Goal: Task Accomplishment & Management: Manage account settings

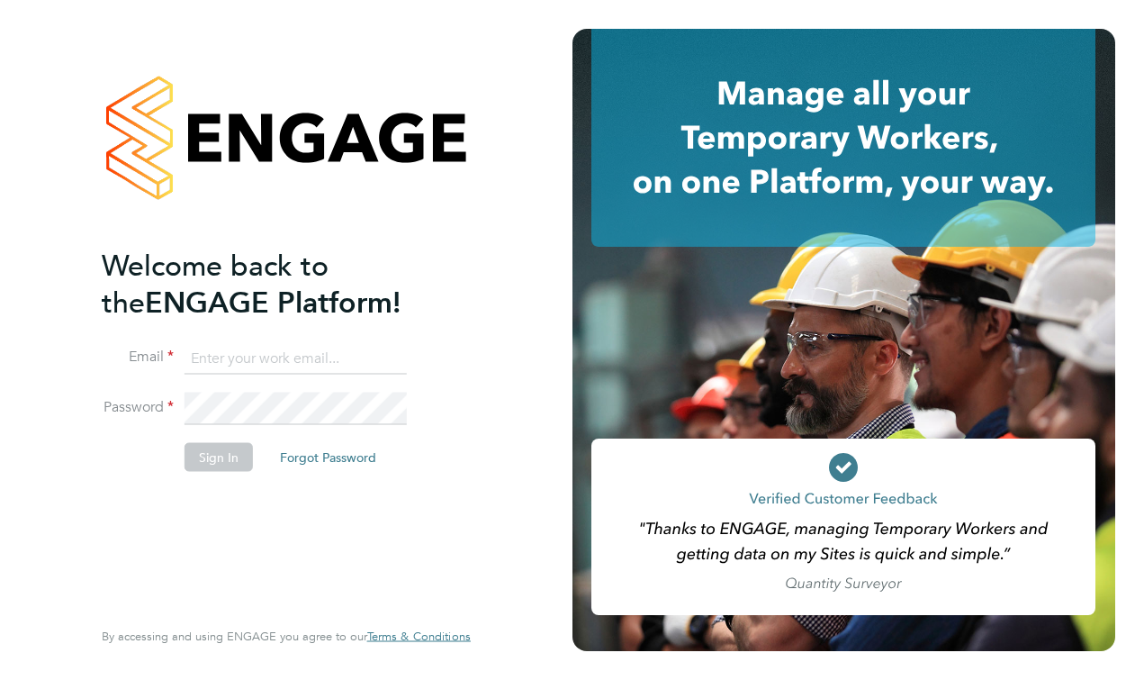
type input "matt@ivyresourcegroup.com"
click at [216, 464] on button "Sign In" at bounding box center [219, 456] width 68 height 29
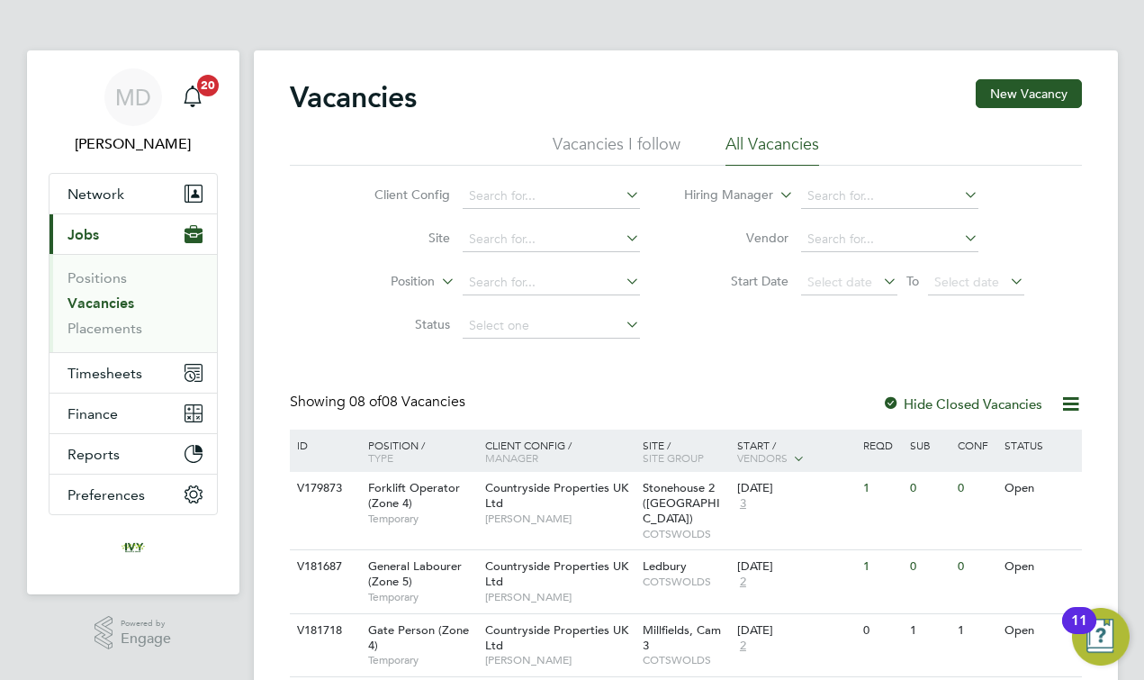
click at [107, 302] on link "Vacancies" at bounding box center [101, 302] width 67 height 17
click at [574, 374] on div "Vacancies New Vacancy Vacancies I follow All Vacancies Client Config Site Posit…" at bounding box center [686, 617] width 792 height 1076
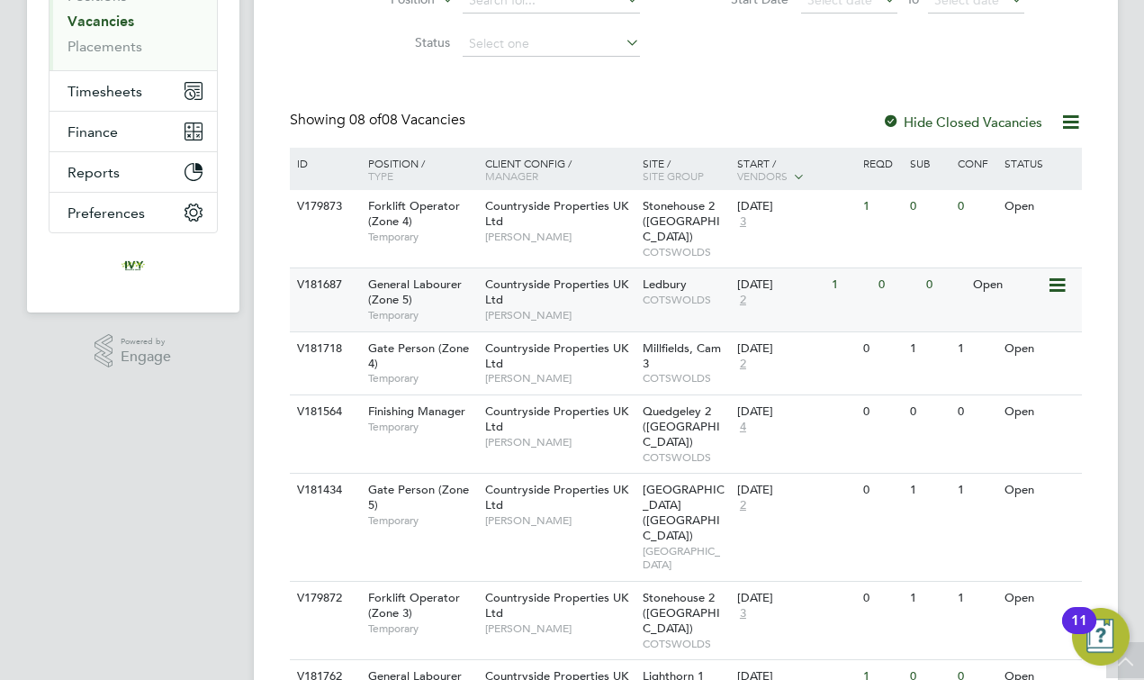
scroll to position [375, 0]
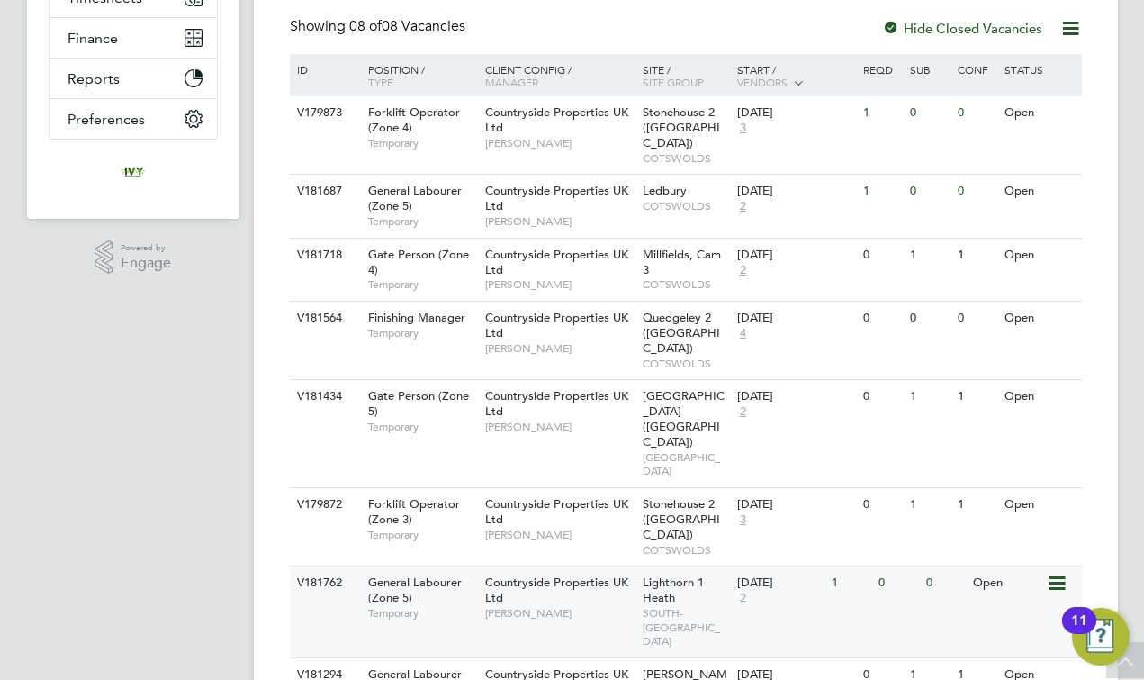
click at [535, 574] on span "Countryside Properties UK Ltd" at bounding box center [556, 589] width 143 height 31
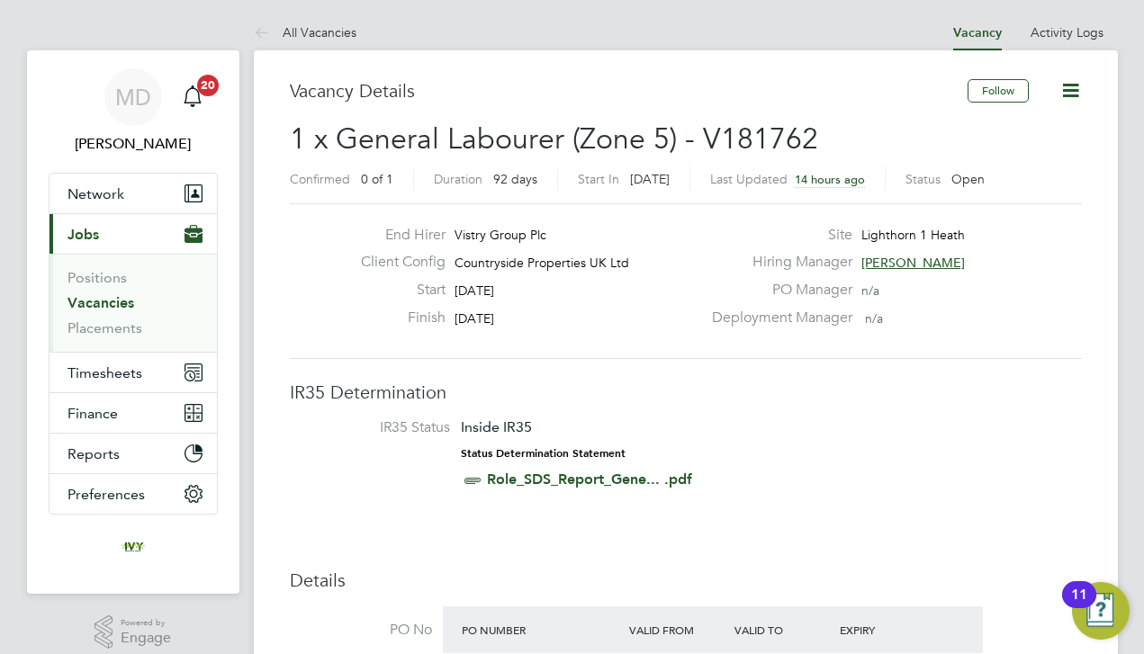
click at [307, 315] on div "End Hirer Vistry Group Plc Client Config Countryside Properties UK Ltd Start [D…" at bounding box center [686, 281] width 806 height 111
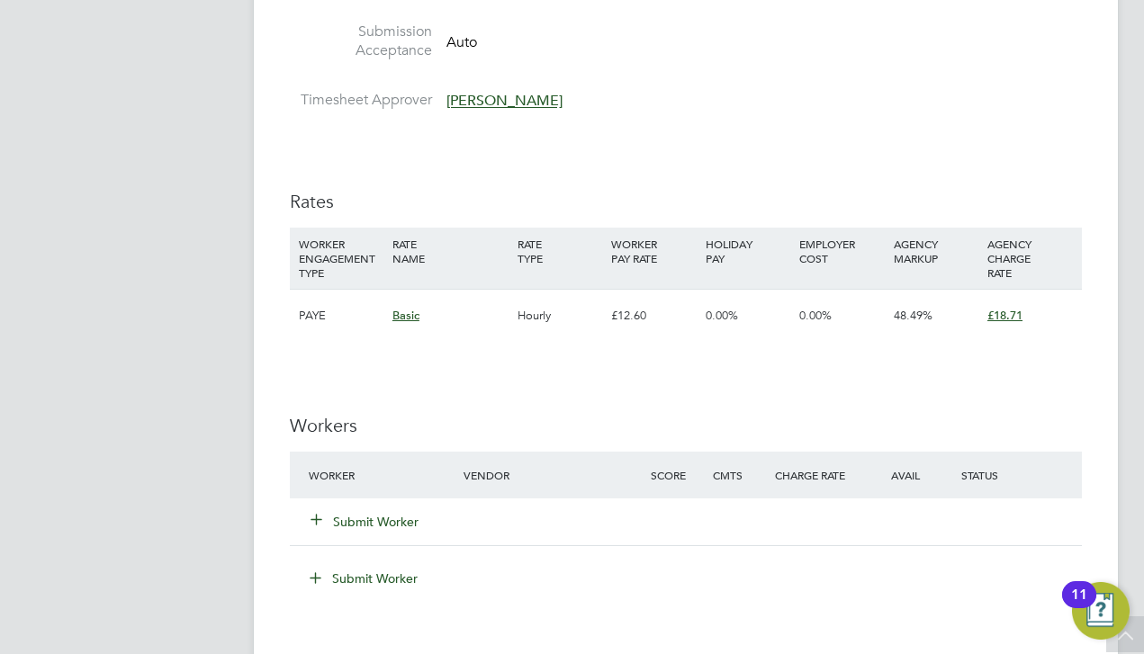
scroll to position [1049, 0]
click at [390, 510] on button "Submit Worker" at bounding box center [365, 519] width 108 height 18
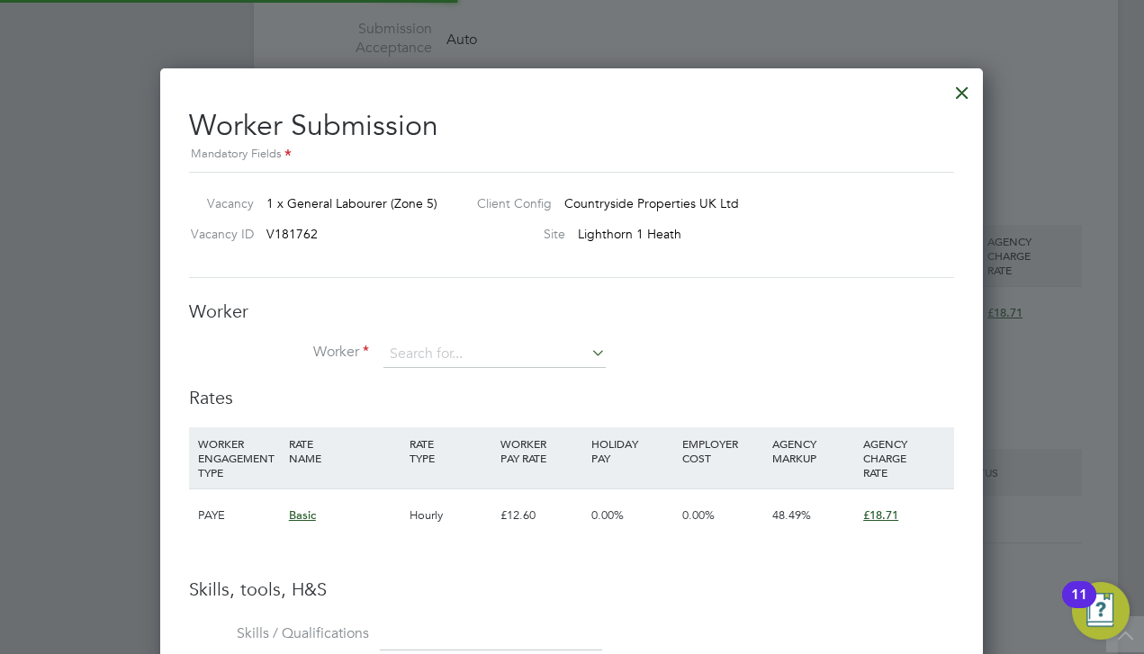
scroll to position [1134, 824]
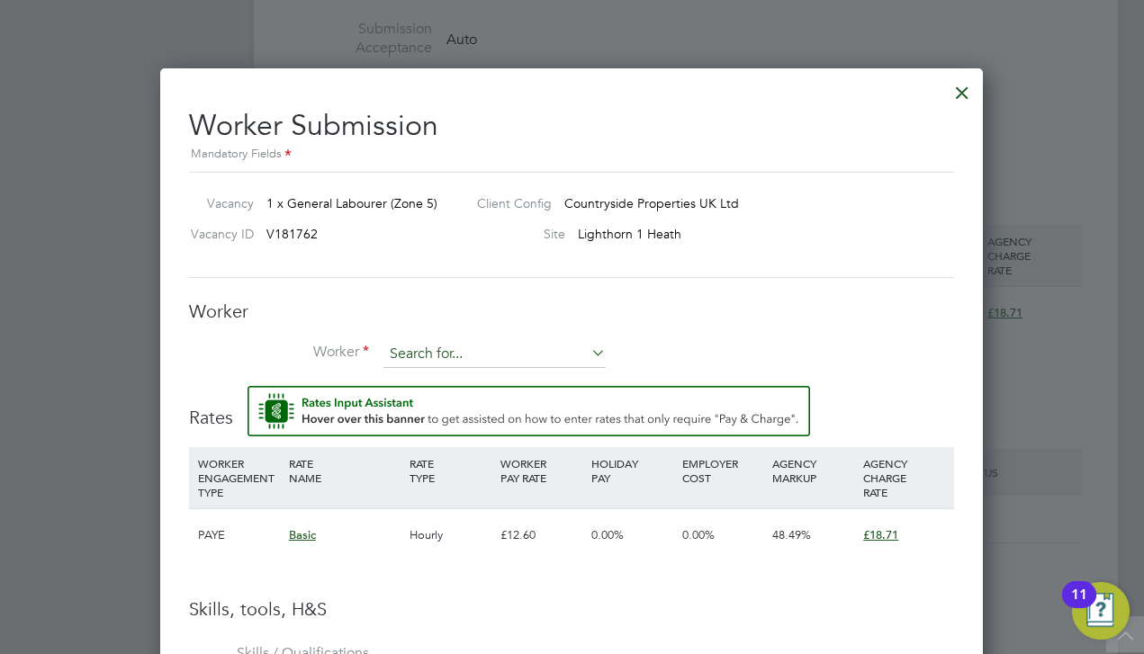
click at [444, 344] on input at bounding box center [494, 354] width 222 height 27
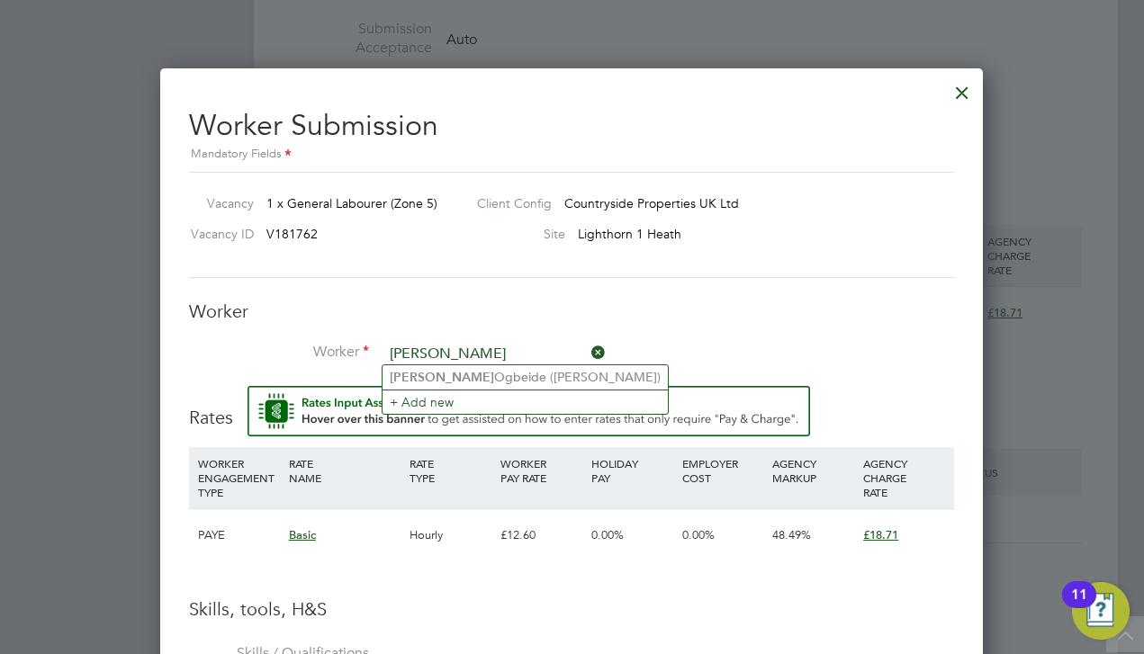
type input "[PERSON_NAME]"
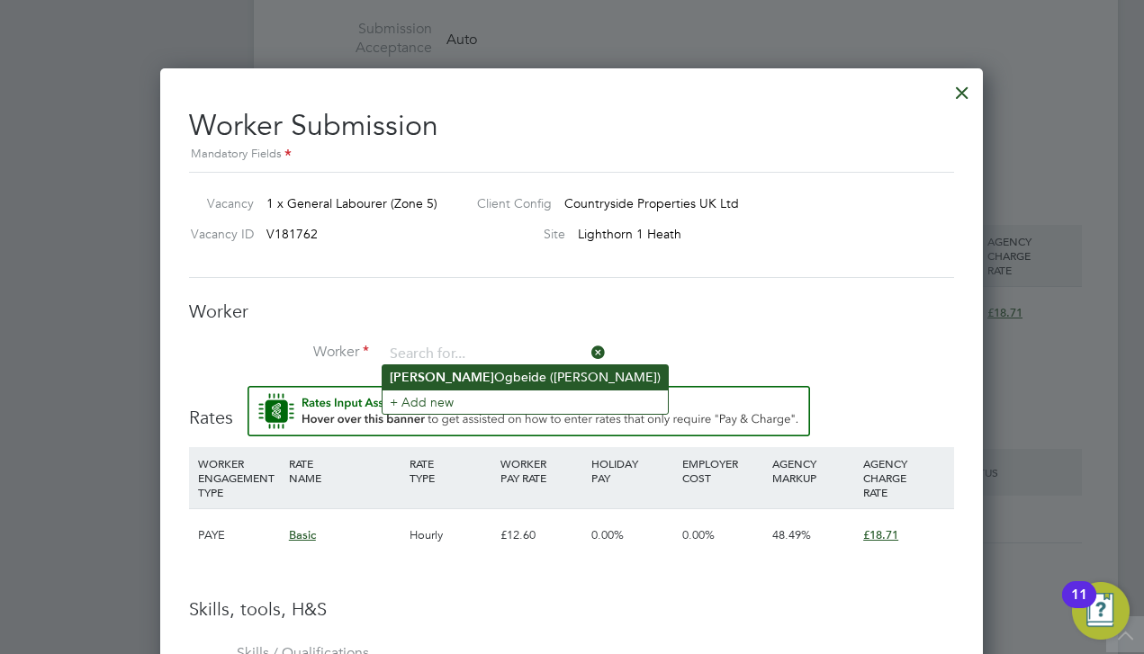
drag, startPoint x: 444, startPoint y: 344, endPoint x: 486, endPoint y: 368, distance: 48.8
click at [486, 368] on li "[PERSON_NAME] ([PERSON_NAME])" at bounding box center [525, 377] width 285 height 24
type input "[PERSON_NAME] ([PERSON_NAME])"
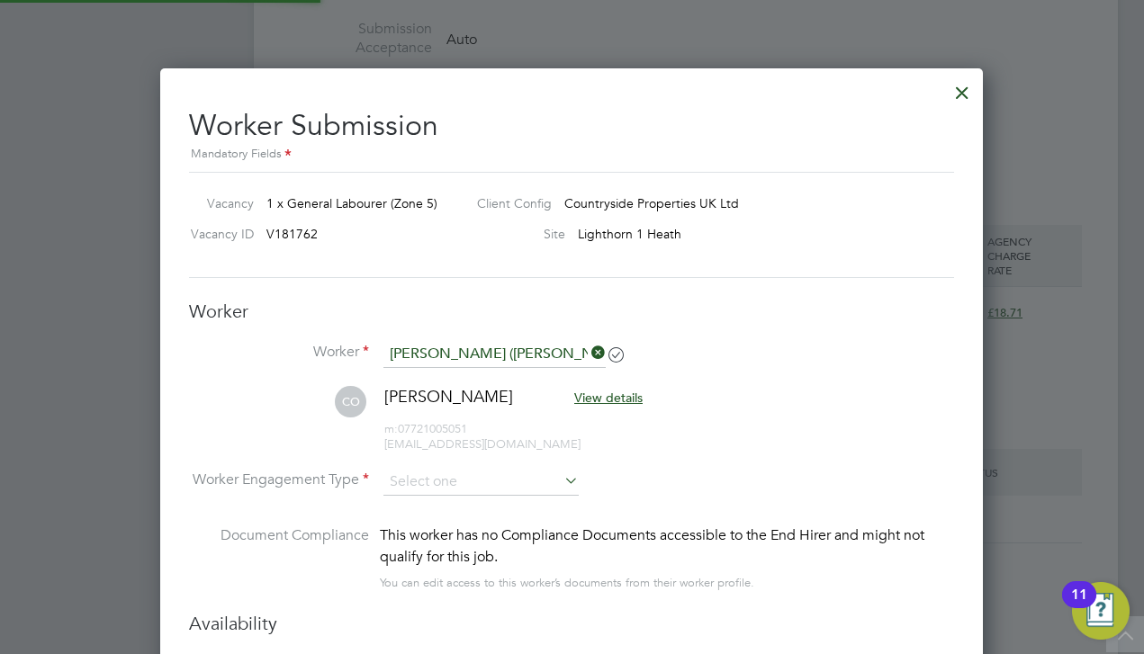
scroll to position [1546, 824]
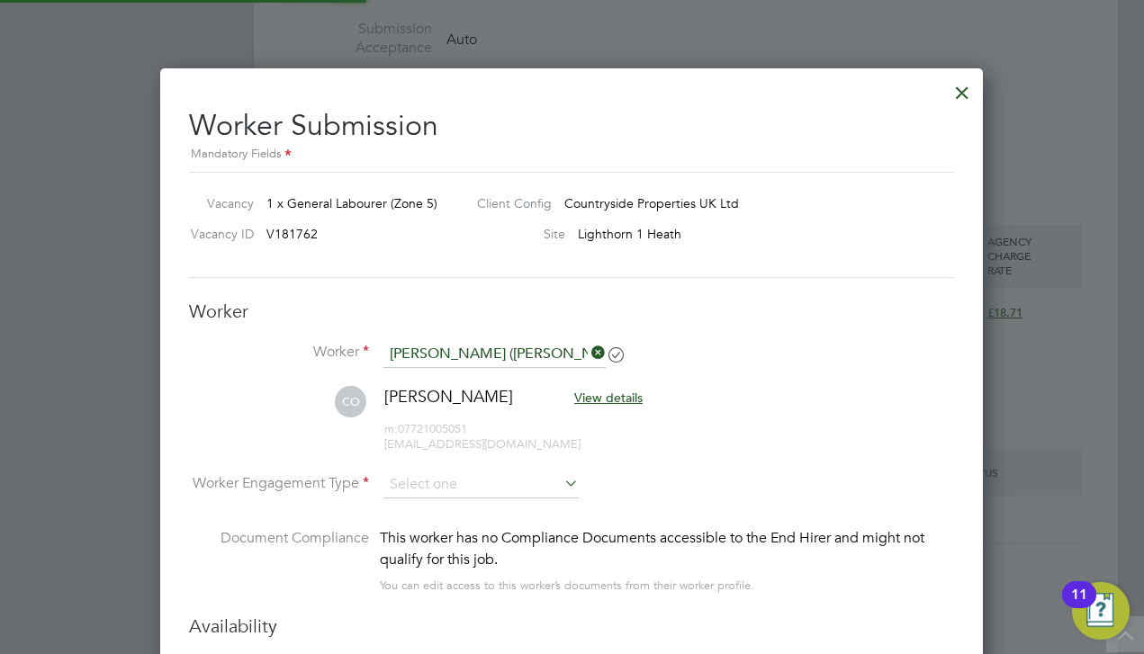
click at [680, 450] on li "CO [PERSON_NAME] View details m: 07721005051 [EMAIL_ADDRESS][DOMAIN_NAME]" at bounding box center [571, 429] width 765 height 86
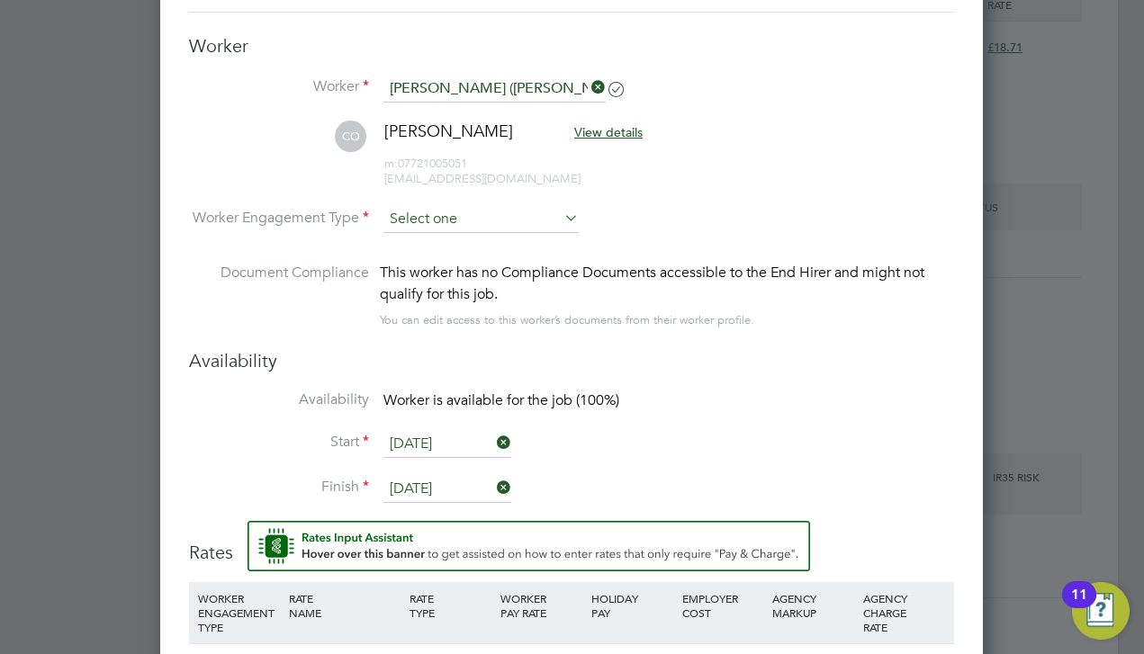
click at [460, 209] on input at bounding box center [480, 219] width 195 height 27
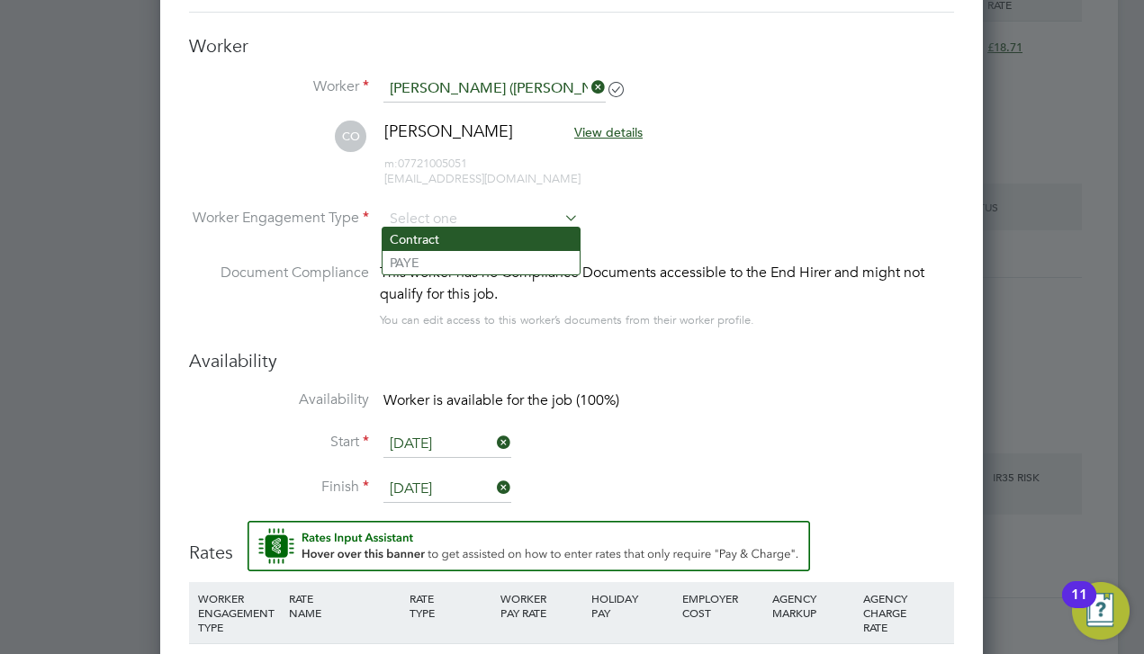
click at [452, 232] on li "Contract" at bounding box center [481, 239] width 197 height 23
type input "Contract"
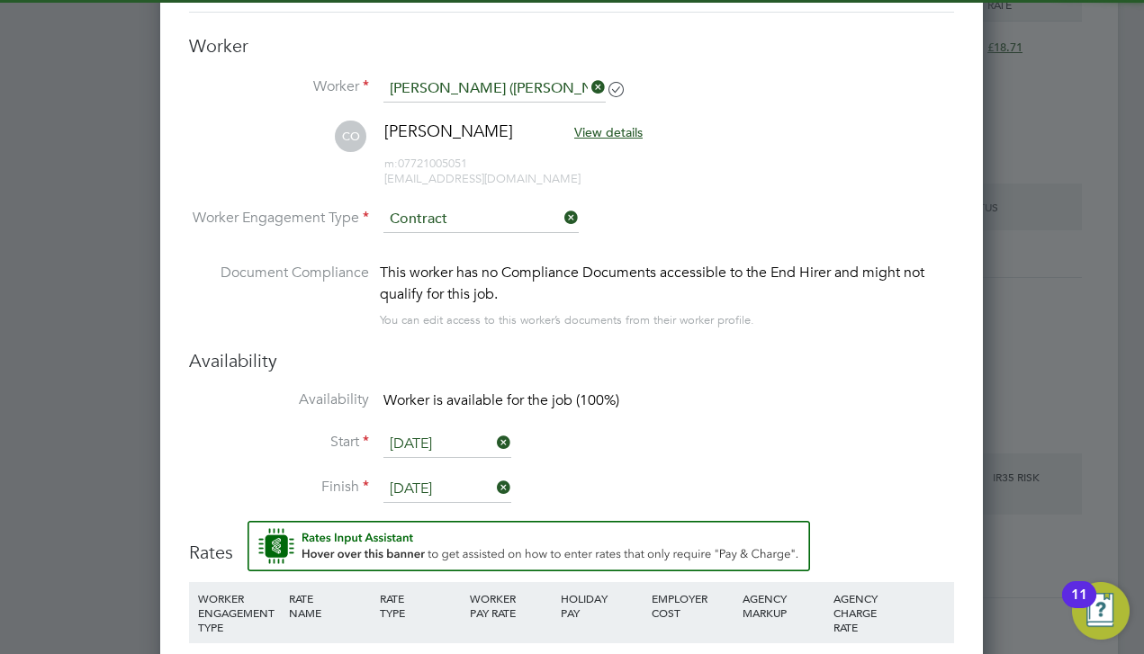
click at [693, 206] on li "Worker Engagement Type [DEMOGRAPHIC_DATA]" at bounding box center [571, 234] width 765 height 56
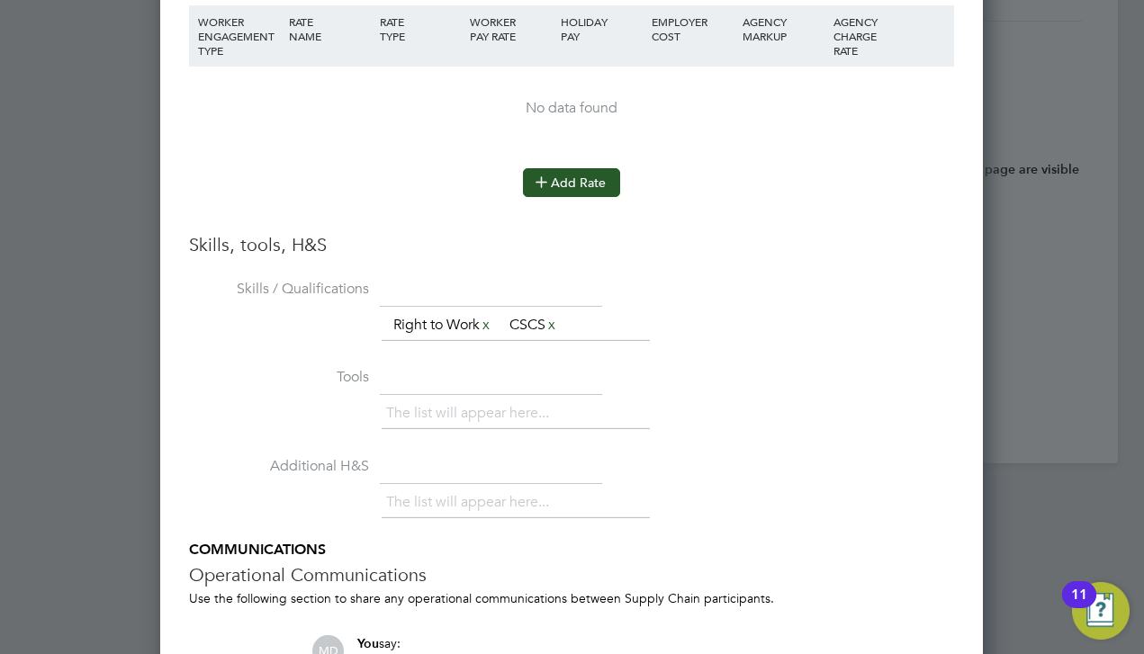
click at [597, 190] on button "Add Rate" at bounding box center [571, 182] width 97 height 29
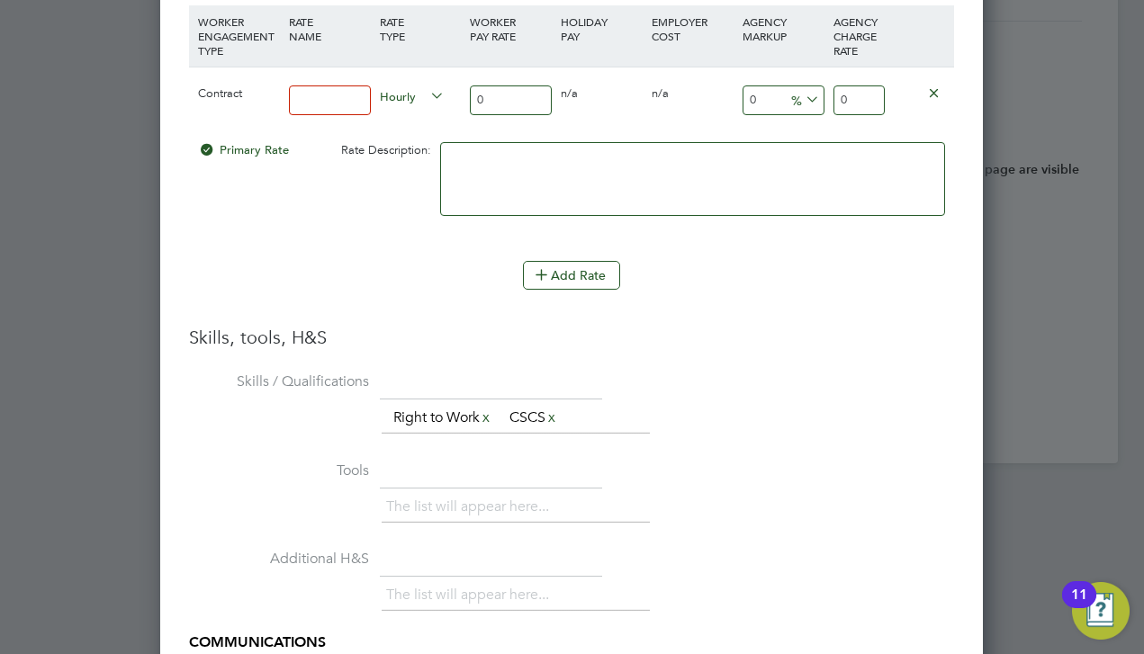
click at [342, 102] on input at bounding box center [330, 101] width 82 height 30
type input "contracts"
click at [511, 96] on input "0" at bounding box center [511, 101] width 82 height 30
type input "1"
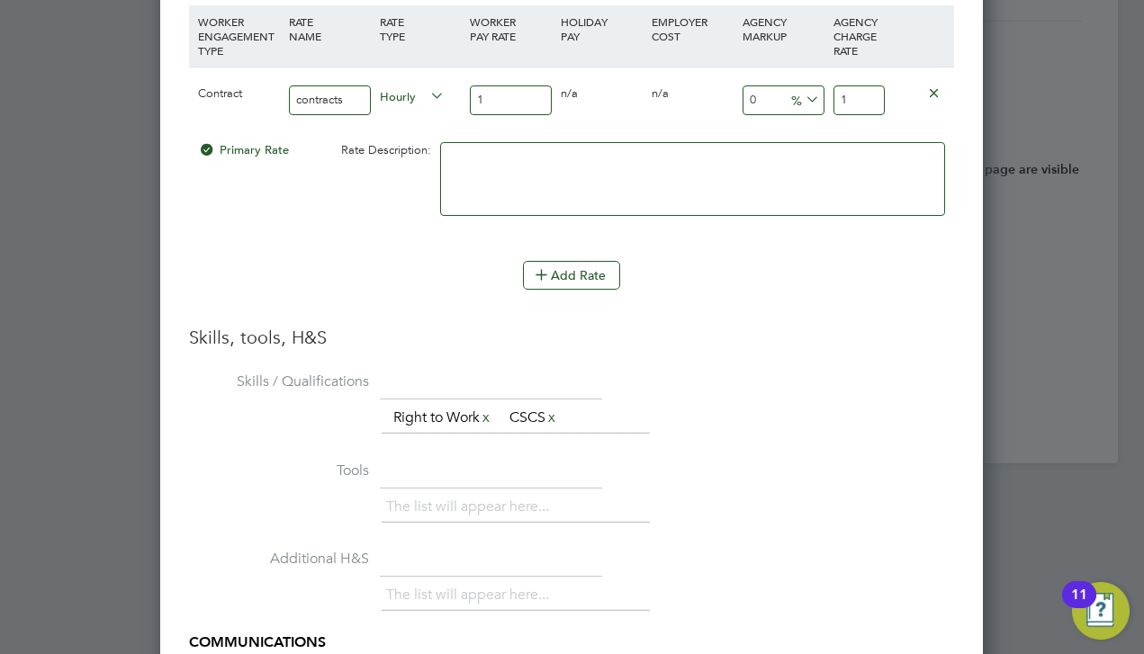
type input "16"
type input "16.8"
type input "16.85"
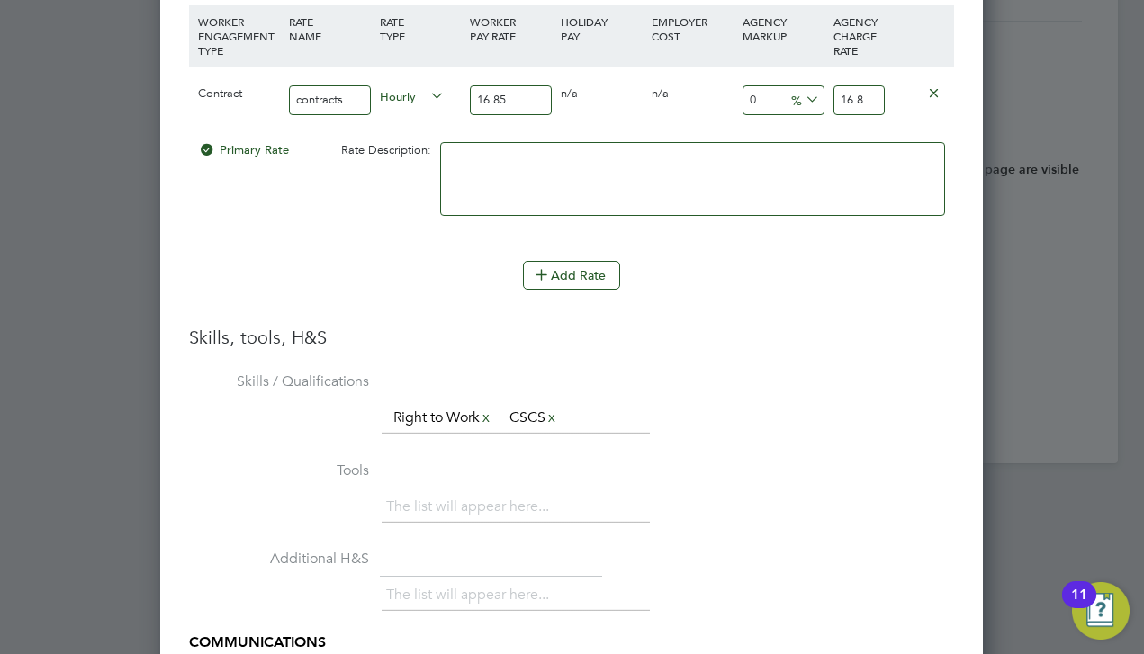
type input "16.85"
click at [853, 93] on input "16.85" at bounding box center [858, 101] width 51 height 30
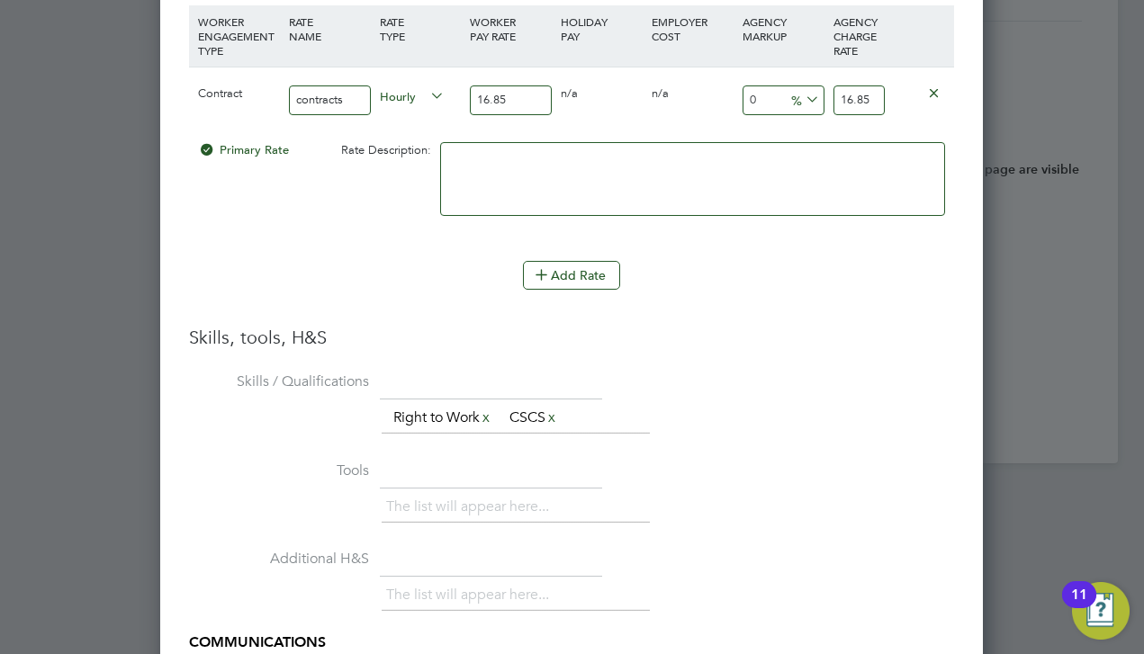
type input "-94.06528189910979"
type input "1"
type input "6.824925816023739"
type input "18"
type input "10.979228486646884"
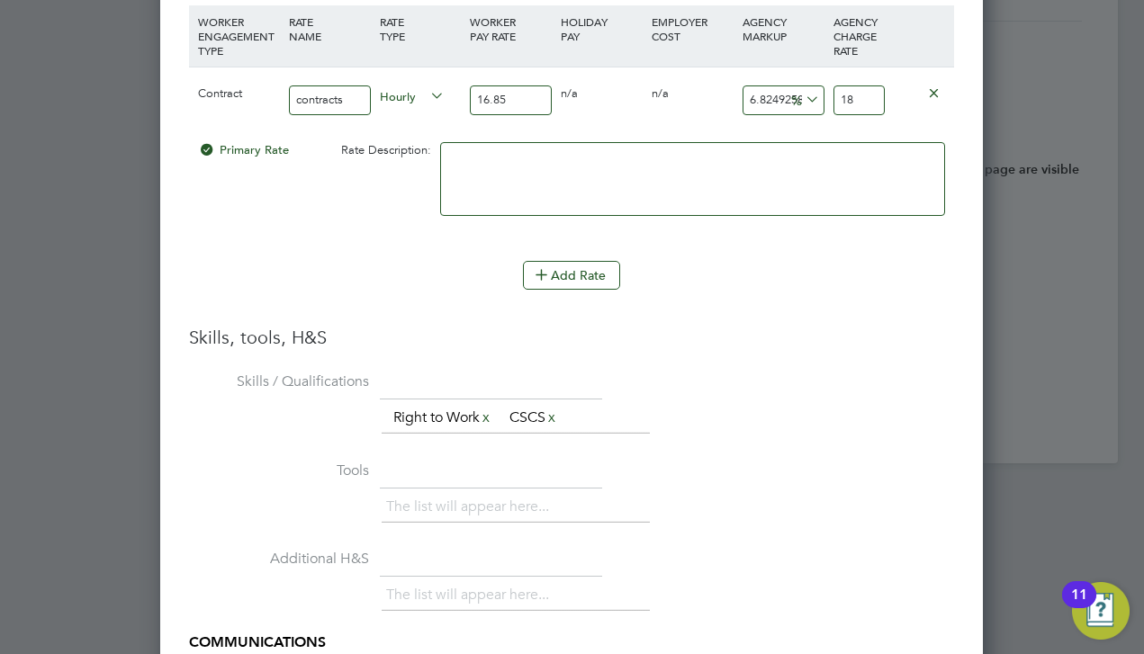
type input "18.7"
type input "11.038575667655786"
type input "18.71"
click at [832, 262] on div "Add Rate" at bounding box center [571, 275] width 765 height 29
click at [741, 311] on li "WORKER ENGAGEMENT TYPE RATE NAME RATE TYPE WORKER PAY RATE HOLIDAY PAY EMPLOYER…" at bounding box center [571, 165] width 765 height 320
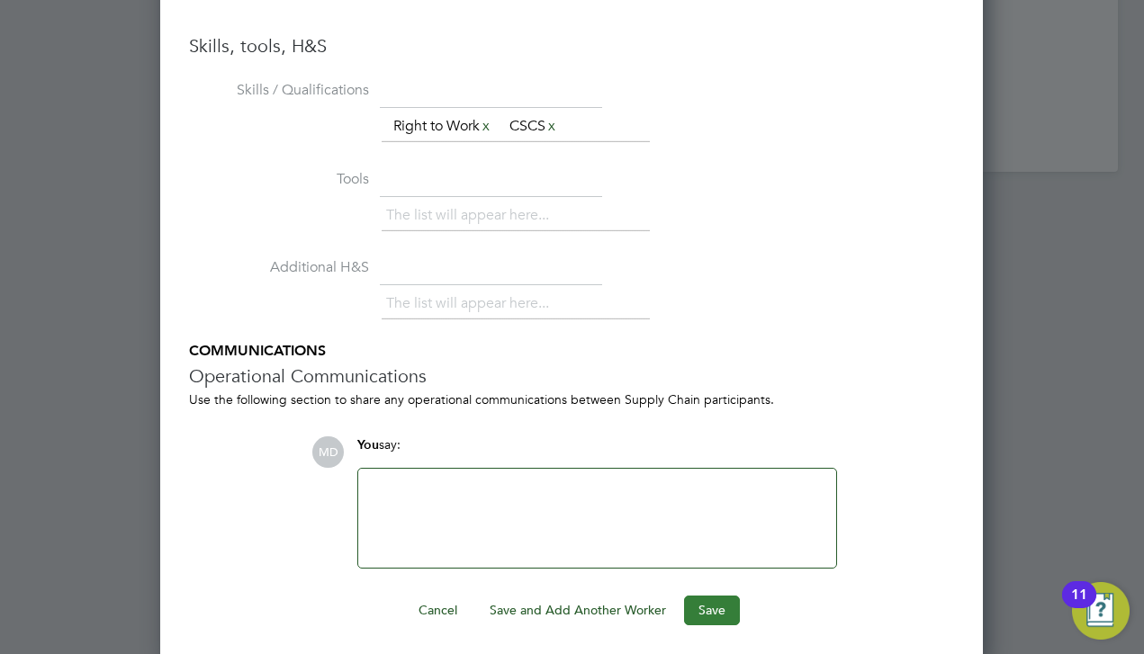
click at [703, 607] on button "Save" at bounding box center [712, 610] width 56 height 29
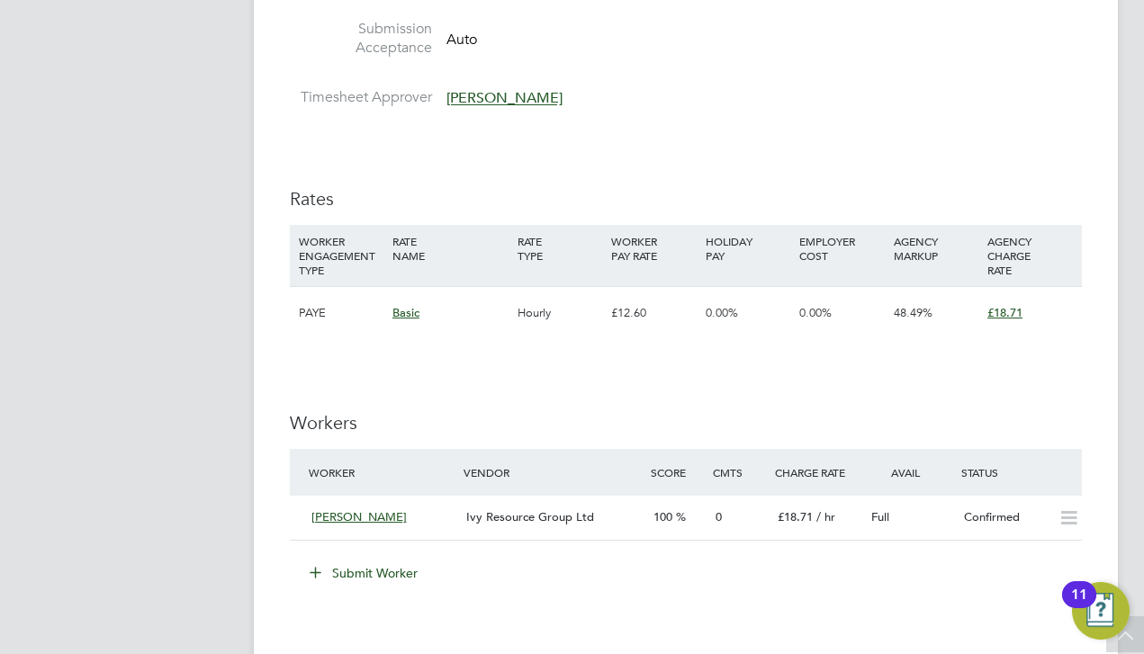
click at [531, 362] on div "IR35 Determination IR35 Status Inside IR35 Status Determination Statement Role_…" at bounding box center [686, 297] width 792 height 1933
click at [993, 503] on div "Confirmed" at bounding box center [1004, 518] width 94 height 30
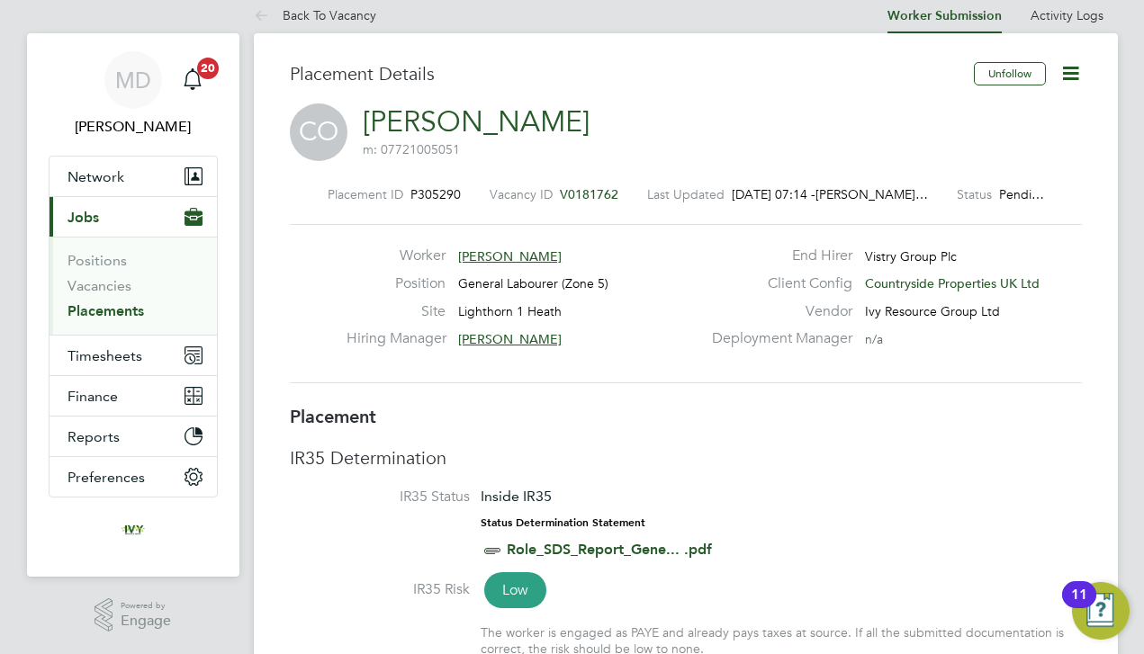
click at [1077, 77] on icon at bounding box center [1070, 73] width 23 height 23
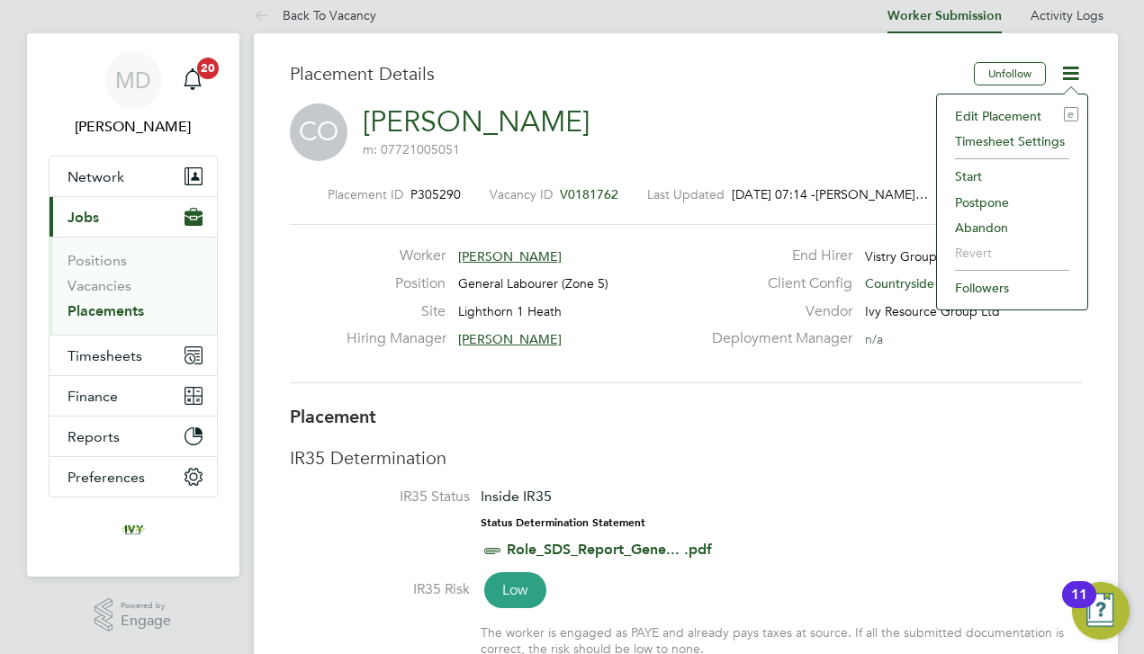
click at [984, 175] on li "Start" at bounding box center [1012, 176] width 132 height 25
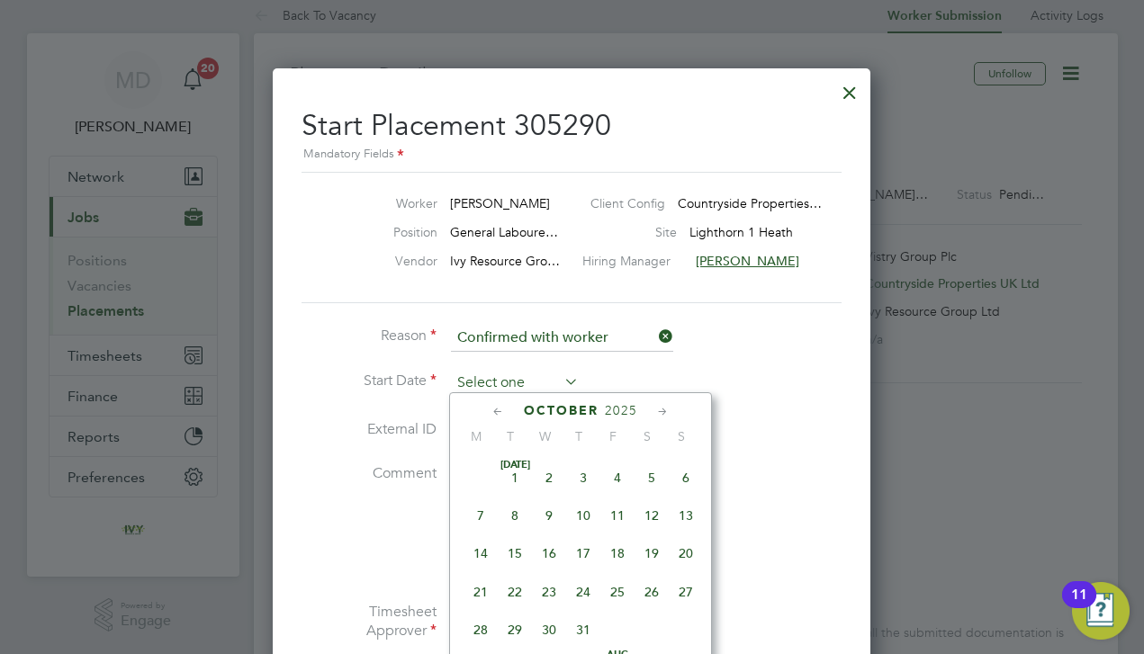
click at [516, 370] on input at bounding box center [515, 383] width 128 height 27
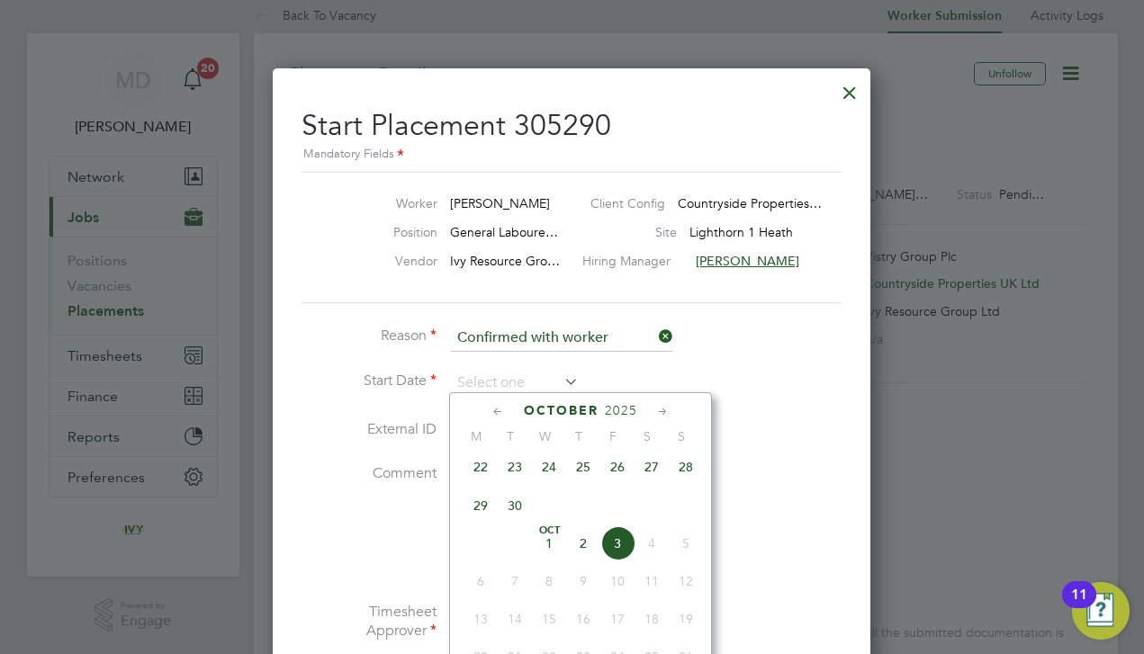
click at [475, 480] on span "22" at bounding box center [481, 467] width 34 height 34
type input "[DATE]"
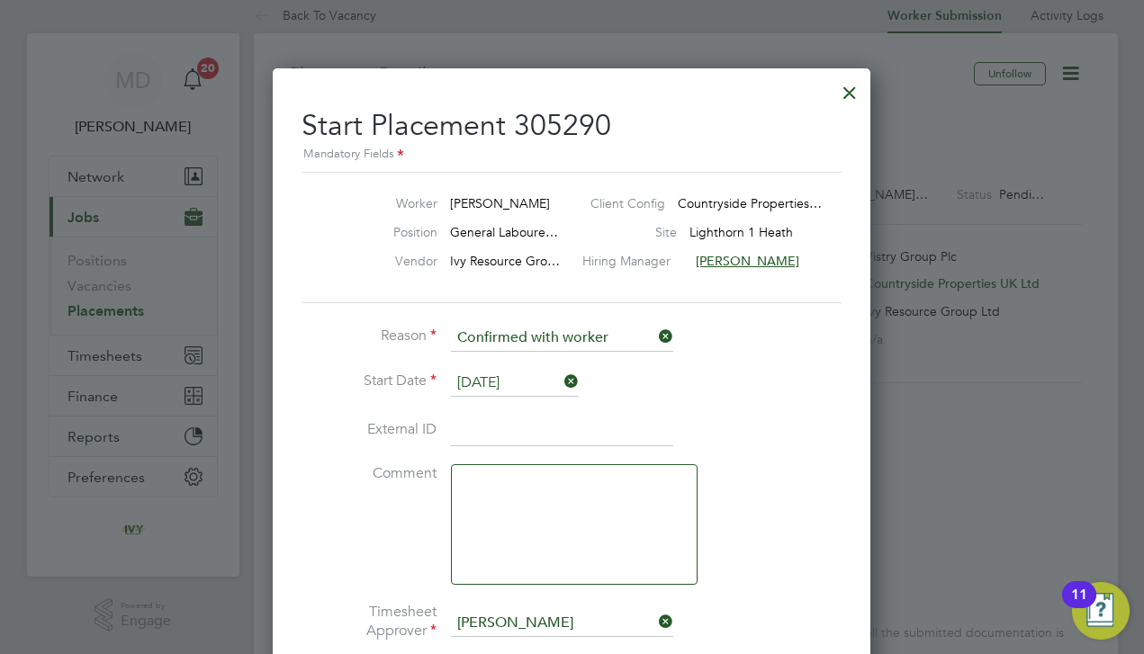
click at [745, 401] on li "Start Date [DATE]" at bounding box center [572, 392] width 540 height 45
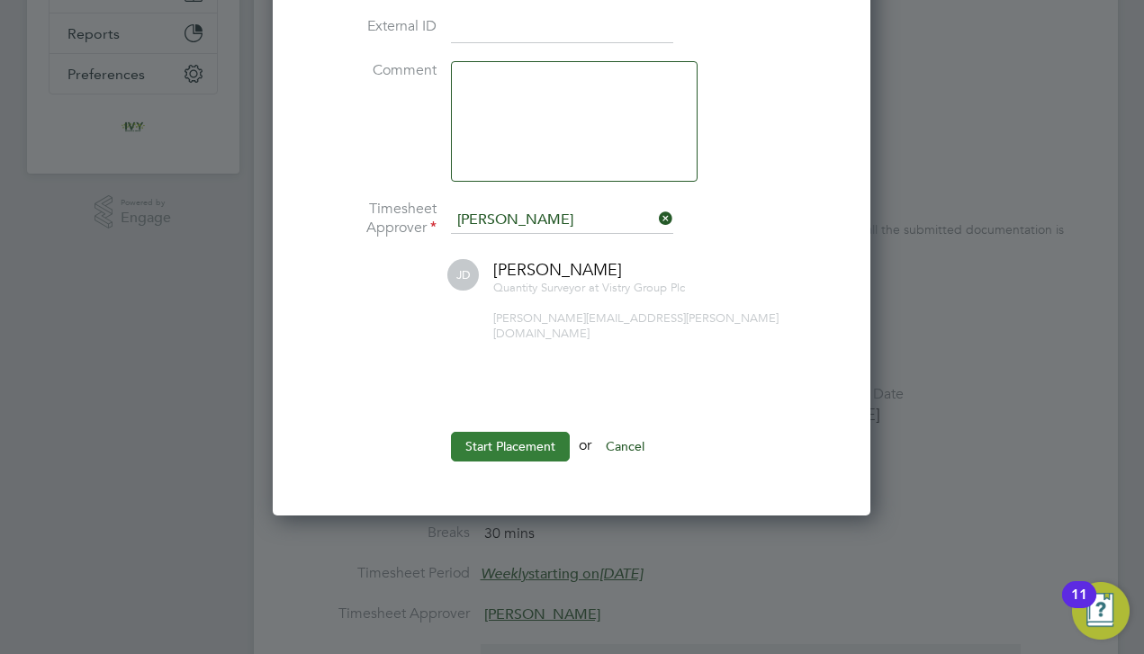
click at [521, 432] on button "Start Placement" at bounding box center [510, 446] width 119 height 29
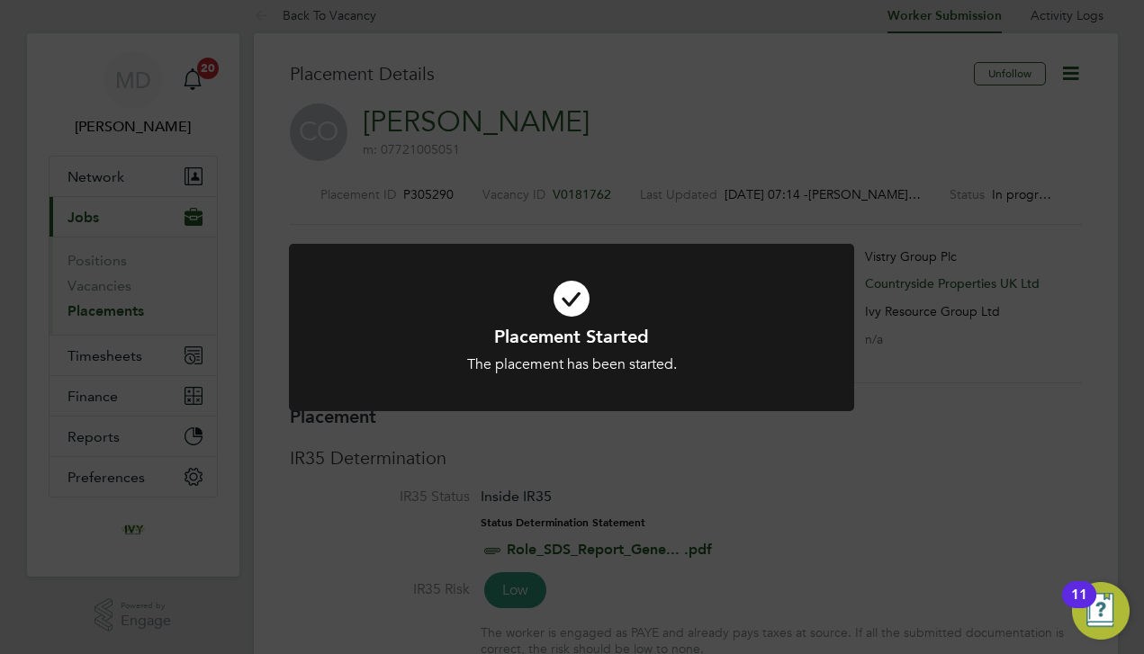
click at [245, 302] on div "Placement Started The placement has been started. Cancel Okay" at bounding box center [572, 327] width 1144 height 654
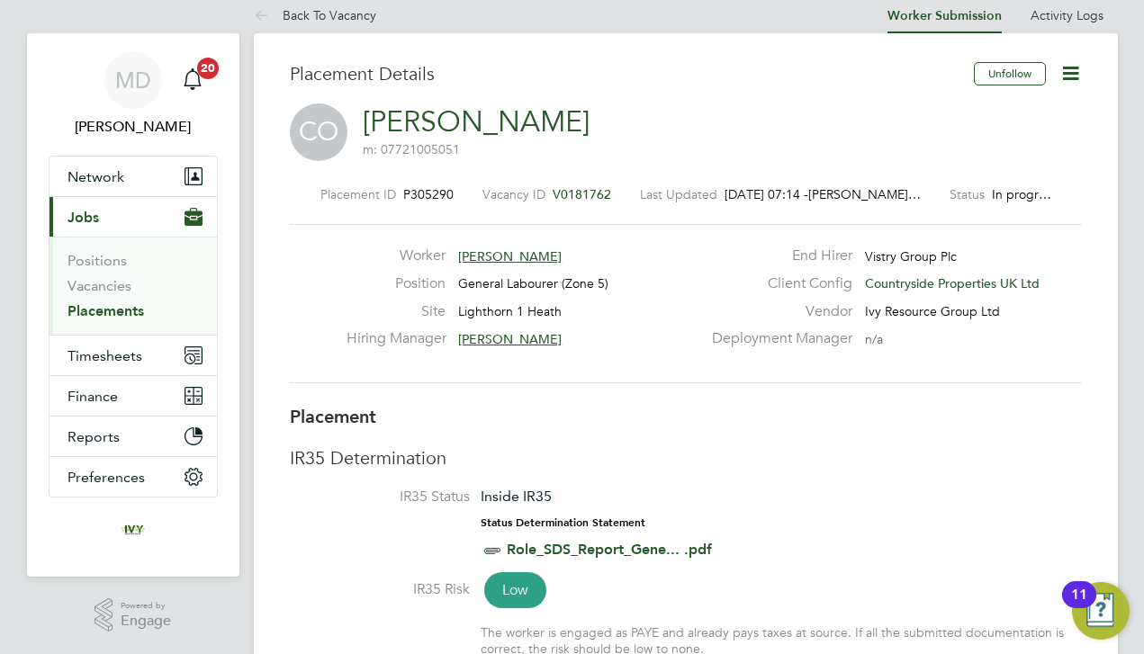
click at [496, 384] on div "Placement ID P305290 Vacancy ID V0181762 Last Updated [DATE] 07:14 - [PERSON_NA…" at bounding box center [686, 285] width 792 height 241
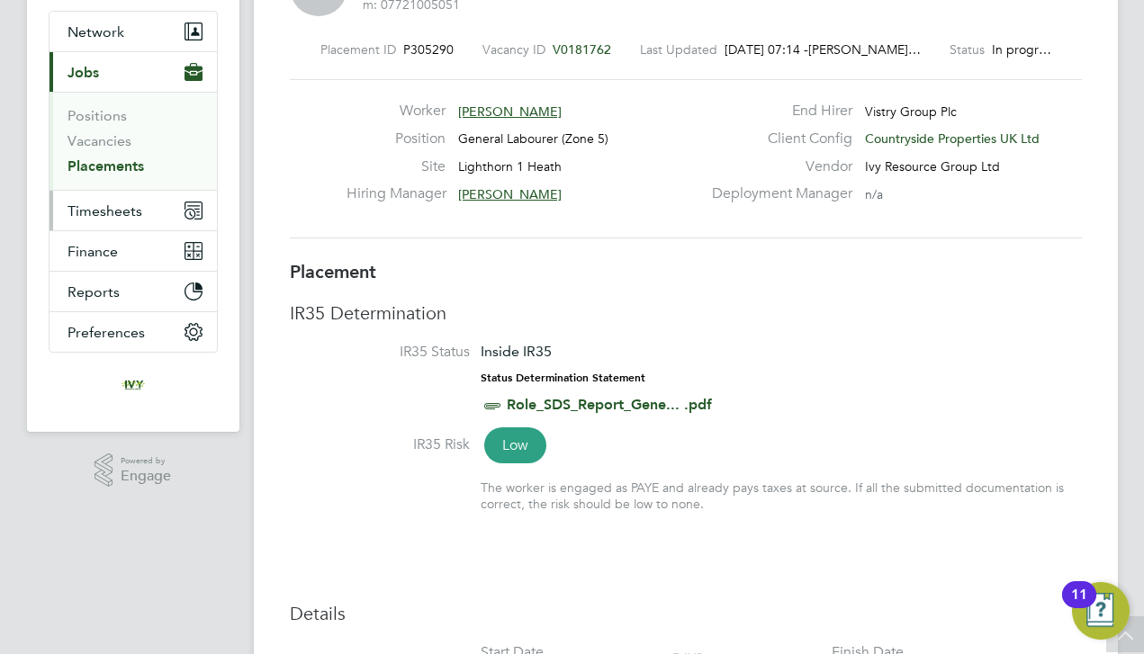
click at [130, 196] on button "Timesheets" at bounding box center [133, 211] width 167 height 40
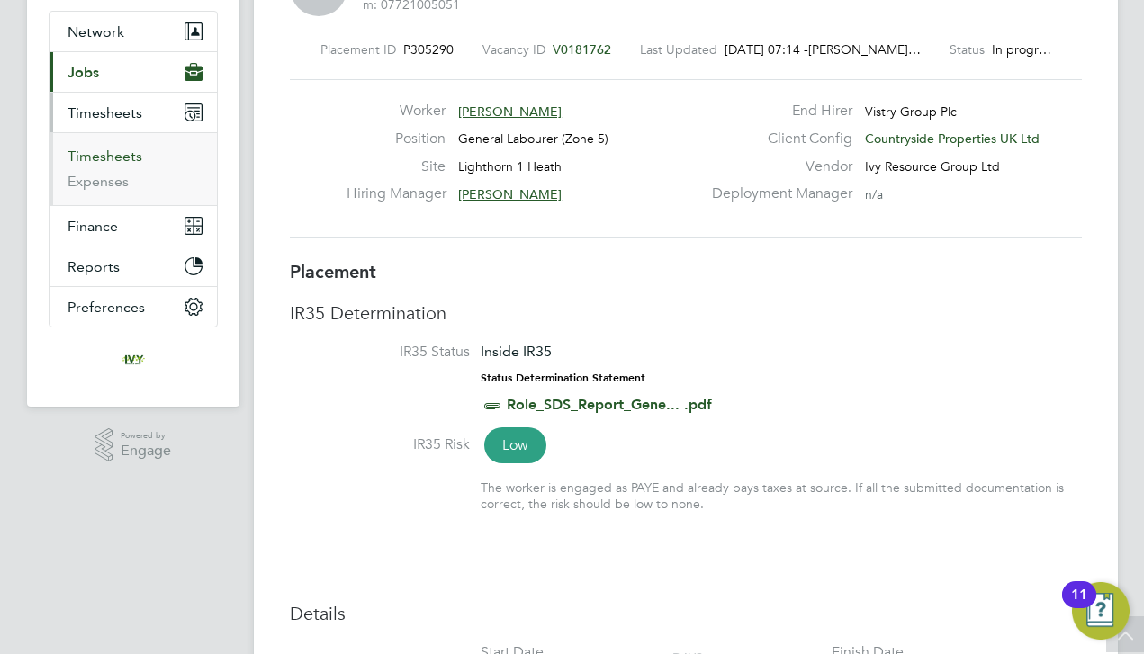
click at [112, 162] on link "Timesheets" at bounding box center [105, 156] width 75 height 17
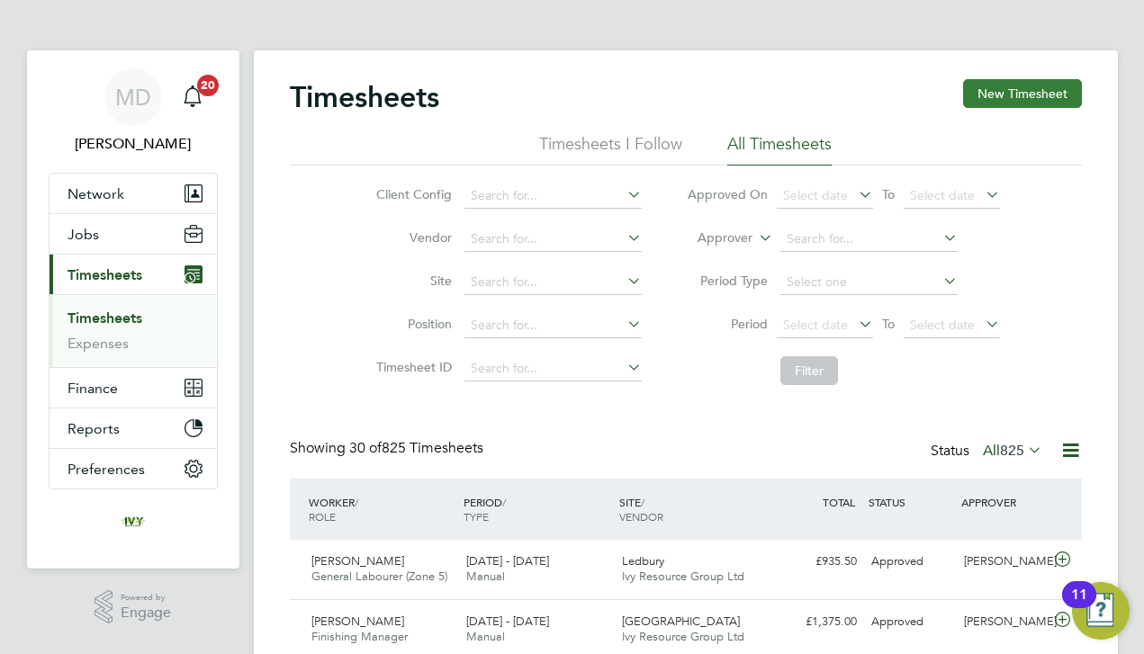
click at [990, 94] on button "New Timesheet" at bounding box center [1022, 93] width 119 height 29
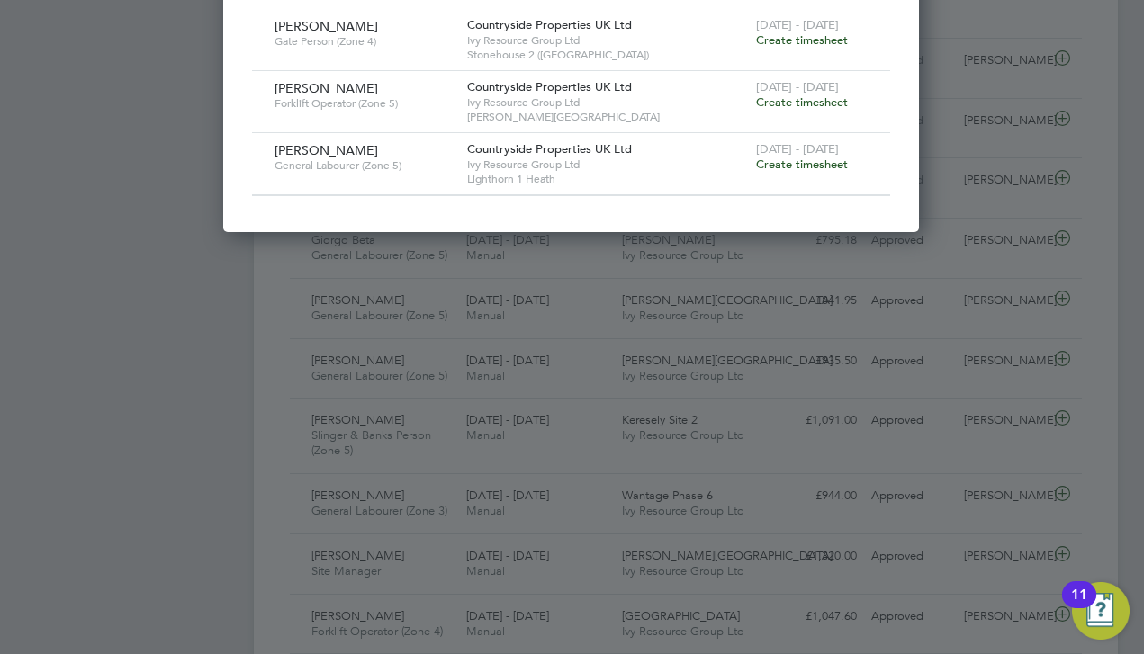
click at [793, 157] on span "Create timesheet" at bounding box center [802, 164] width 92 height 15
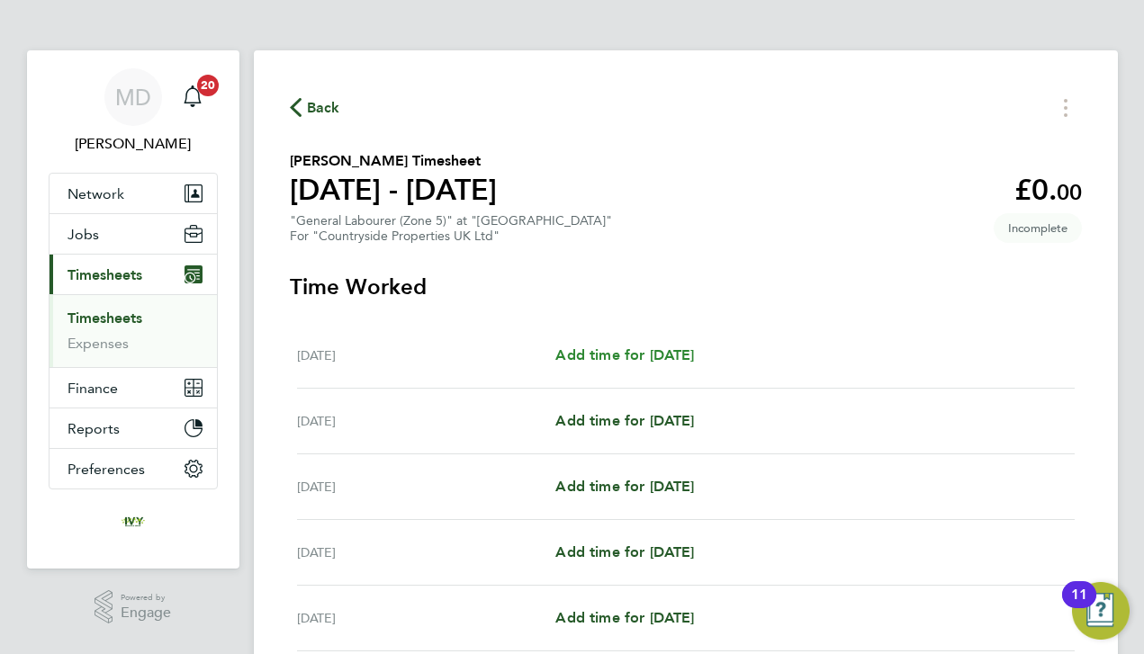
click at [584, 359] on span "Add time for [DATE]" at bounding box center [624, 355] width 139 height 17
select select "30"
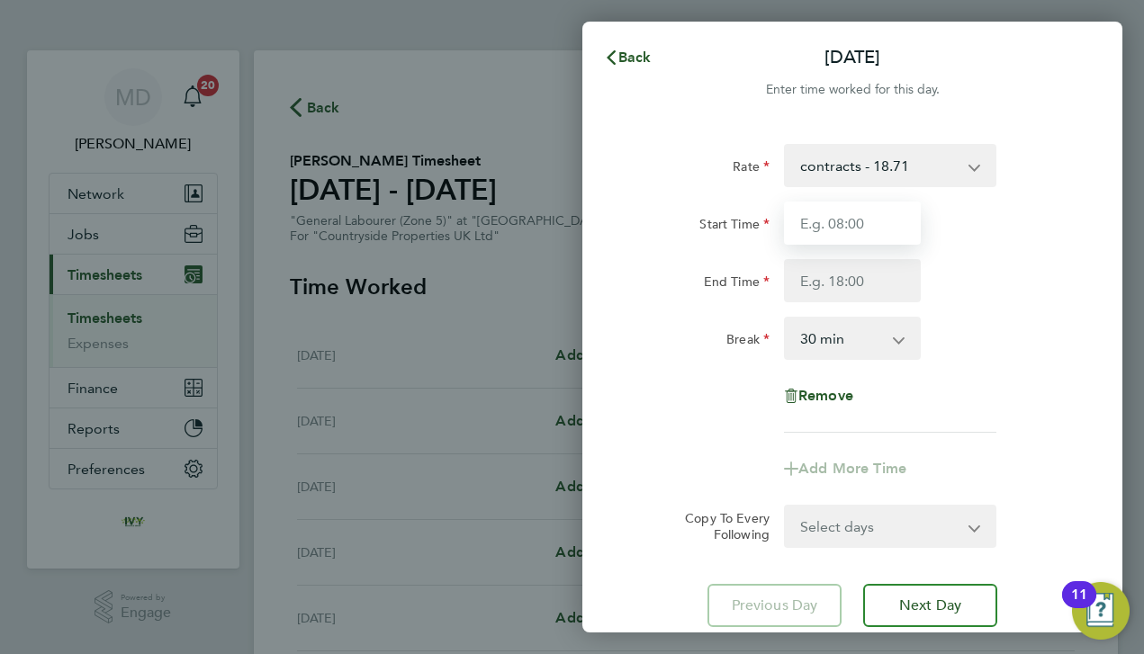
click at [824, 232] on input "Start Time" at bounding box center [852, 223] width 137 height 43
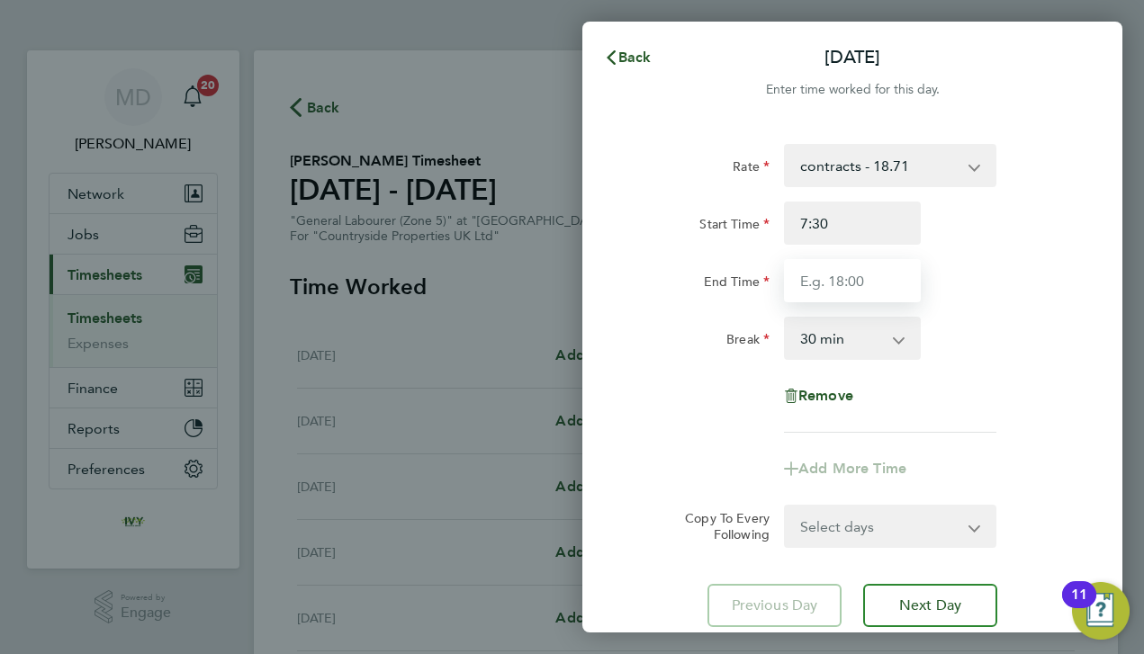
type input "07:30"
click at [844, 273] on input "End Time" at bounding box center [852, 280] width 137 height 43
type input "16:30"
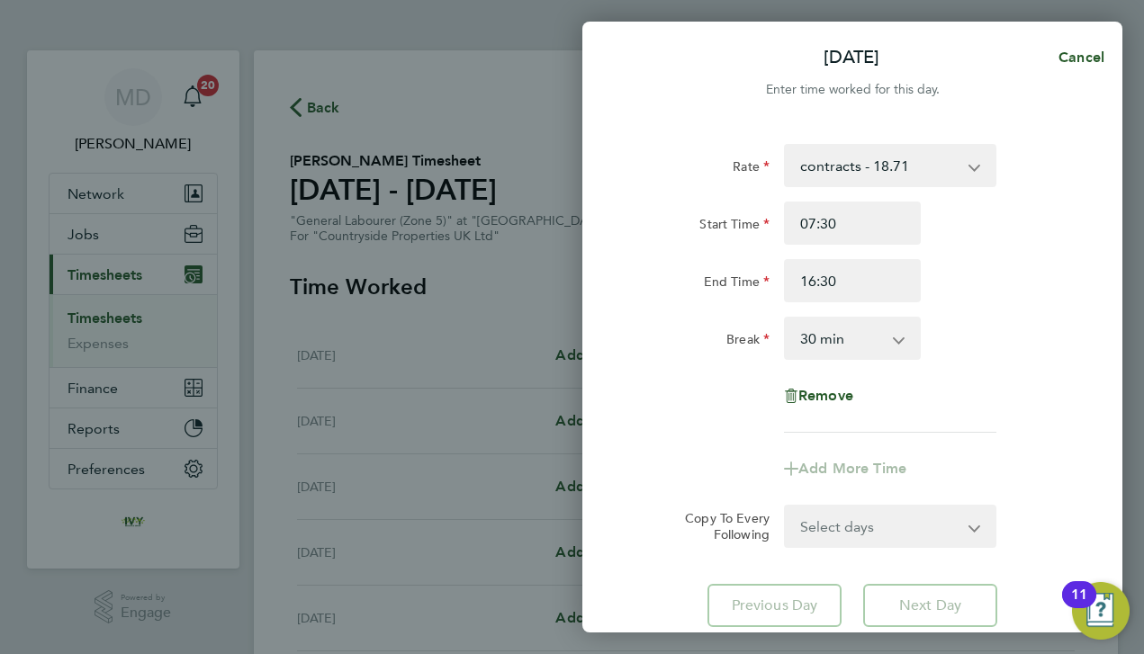
click at [688, 376] on div "Rate contracts - 18.71 Start Time 07:30 End Time 16:30 Break 0 min 15 min 30 mi…" at bounding box center [852, 288] width 439 height 289
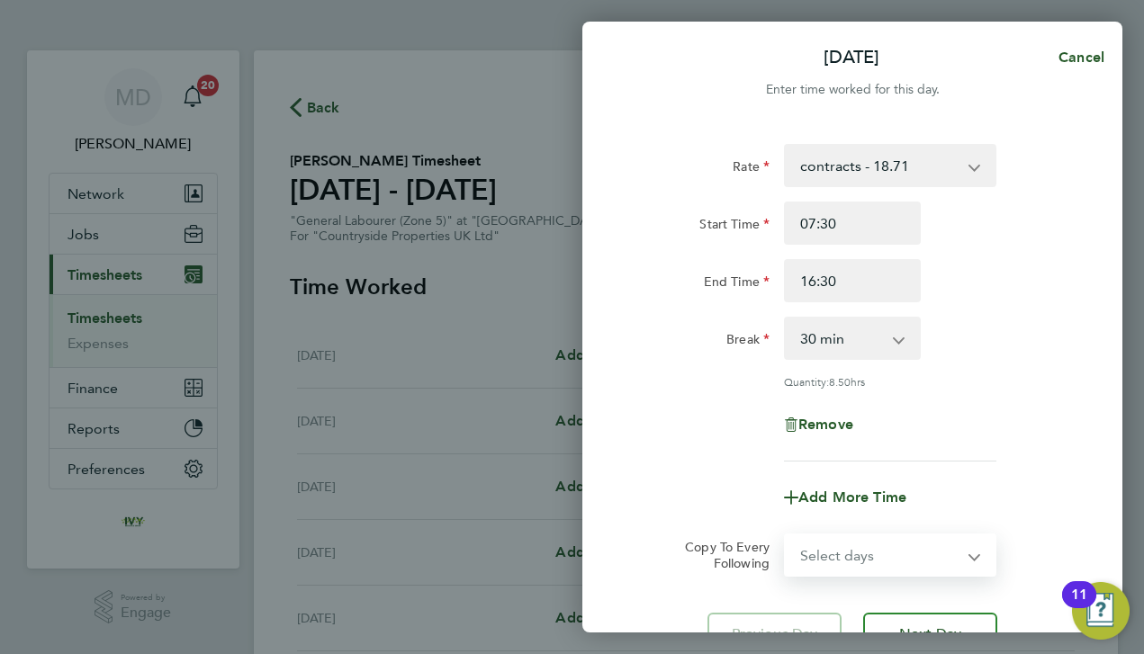
select select "DAY"
click at [990, 439] on div "Remove" at bounding box center [853, 424] width 454 height 43
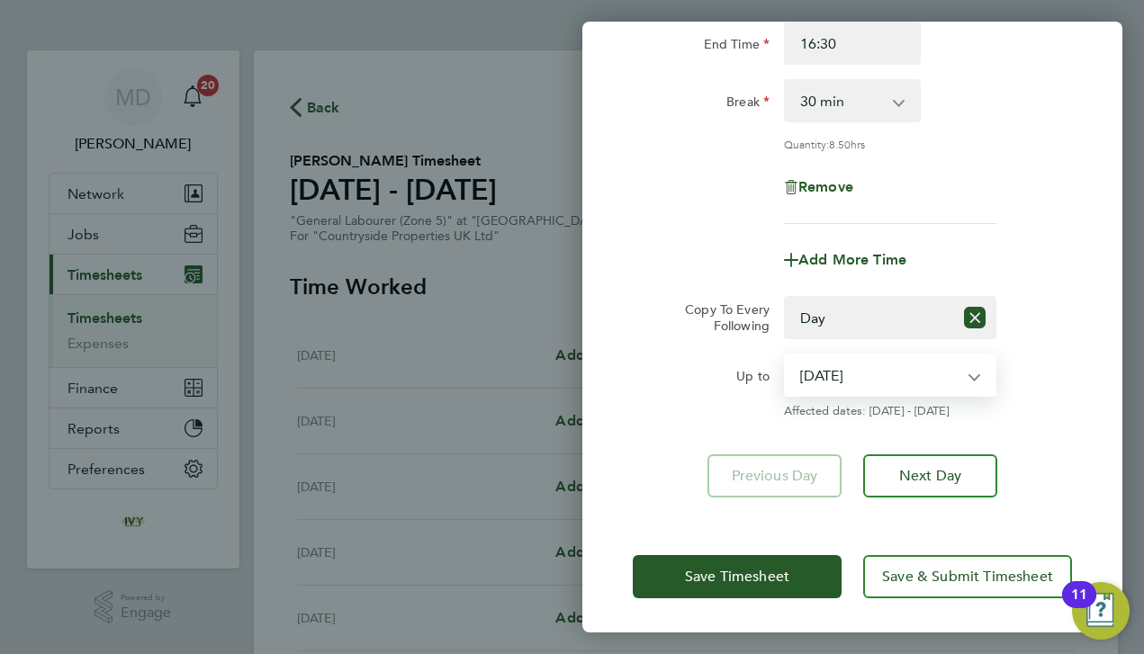
select select "[DATE]"
click at [708, 392] on div "Up to" at bounding box center [701, 386] width 151 height 65
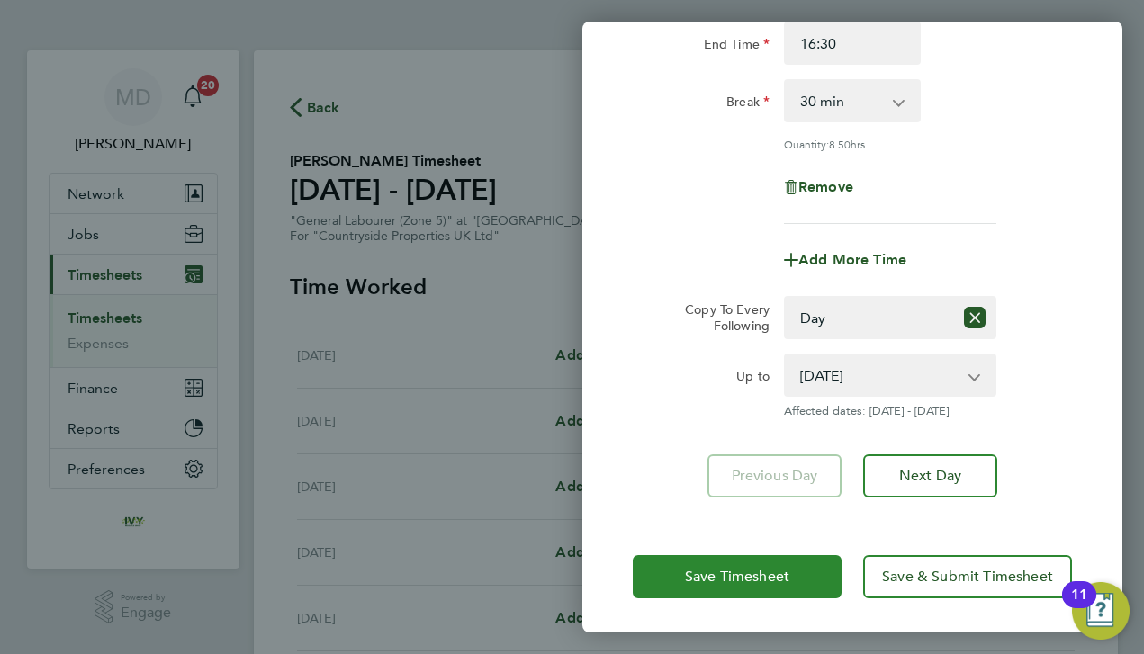
click at [693, 578] on span "Save Timesheet" at bounding box center [737, 577] width 104 height 18
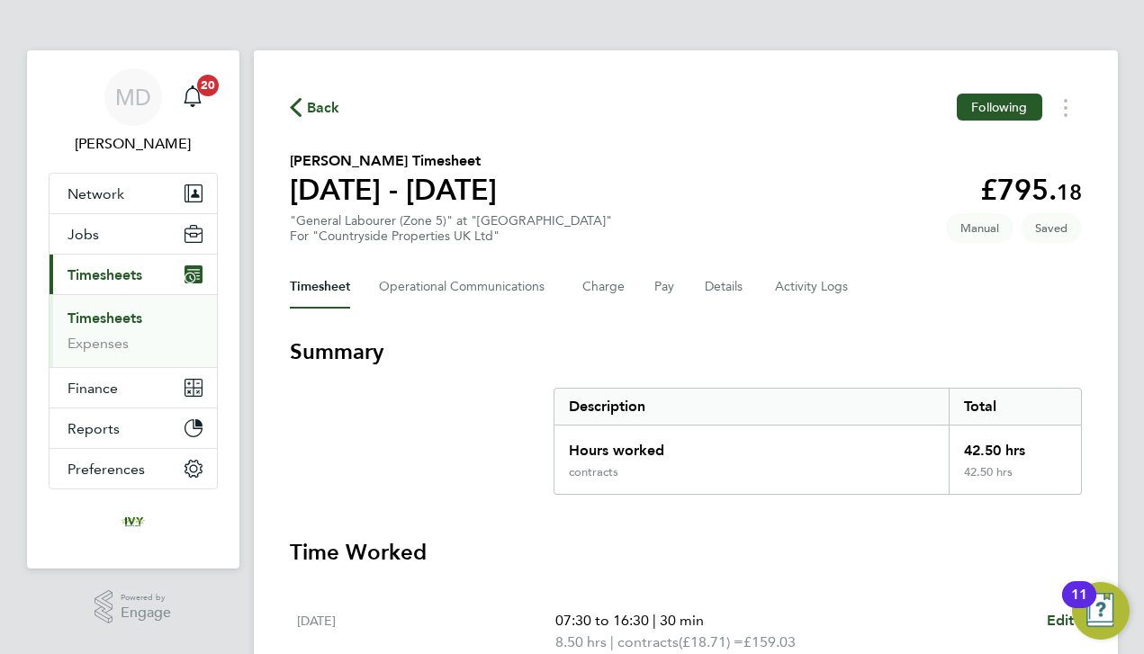
click at [712, 364] on h3 "Summary" at bounding box center [686, 352] width 792 height 29
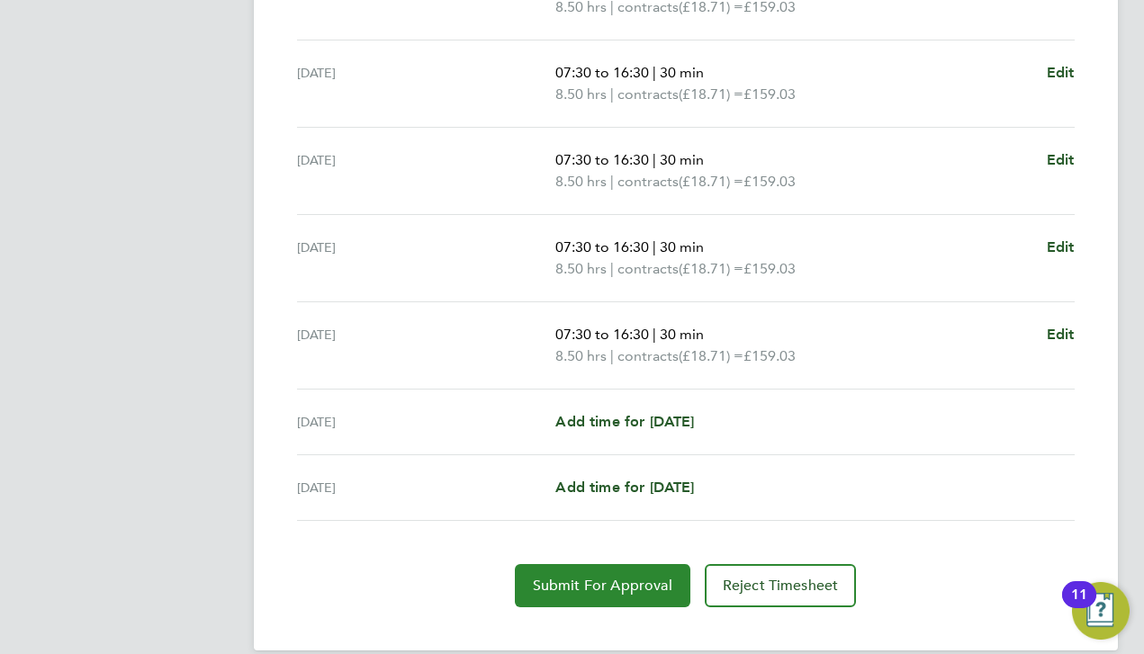
click at [568, 588] on span "Submit For Approval" at bounding box center [603, 586] width 140 height 18
